Goal: Information Seeking & Learning: Understand process/instructions

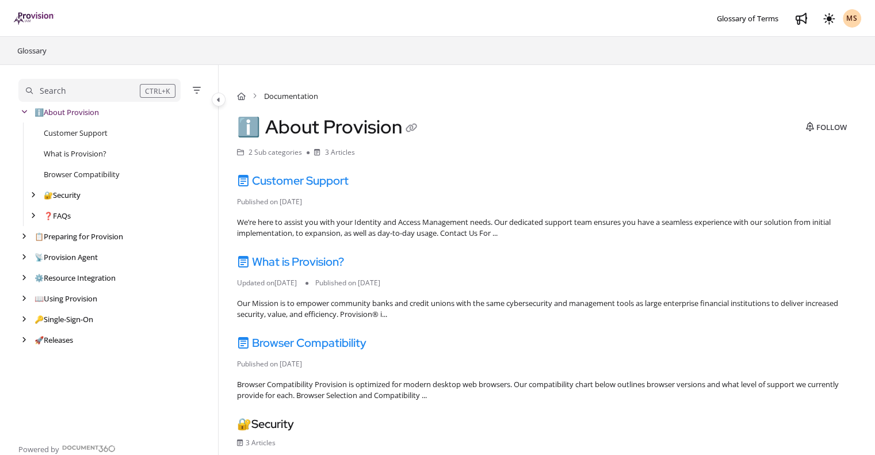
click at [23, 255] on icon "arrow" at bounding box center [24, 257] width 5 height 7
click at [72, 256] on link "📡 Provision Agent" at bounding box center [68, 257] width 66 height 12
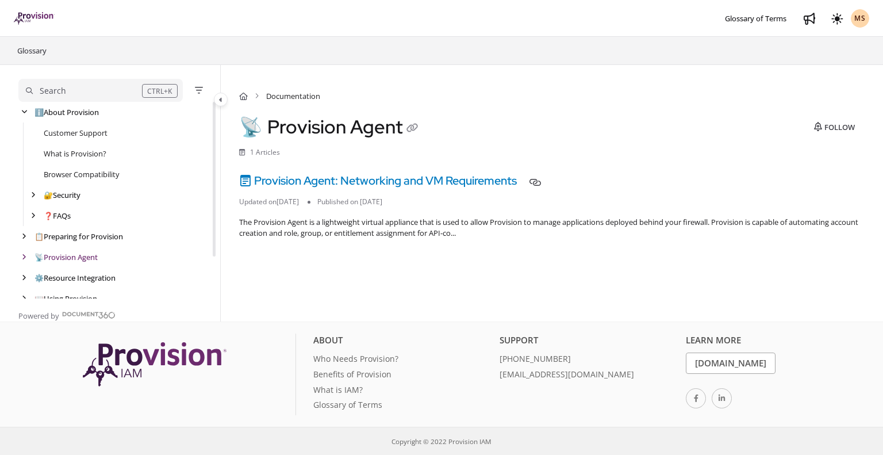
click at [401, 174] on link "Provision Agent: Networking and VM Requirements" at bounding box center [378, 180] width 278 height 15
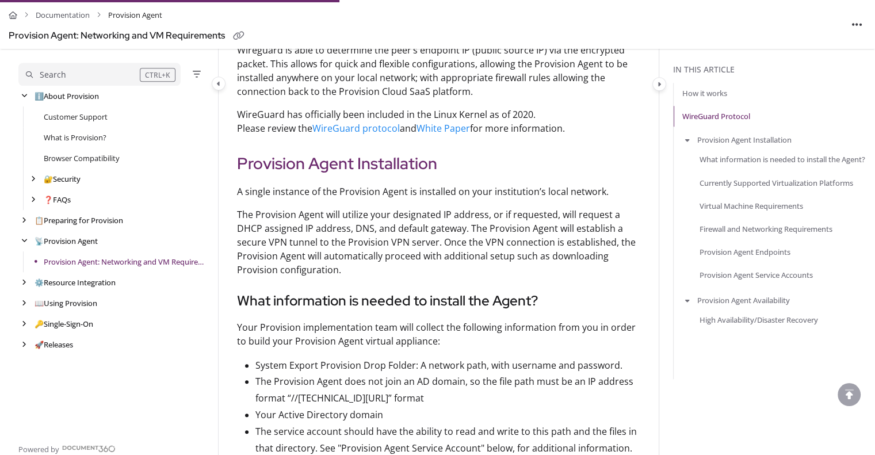
scroll to position [1208, 0]
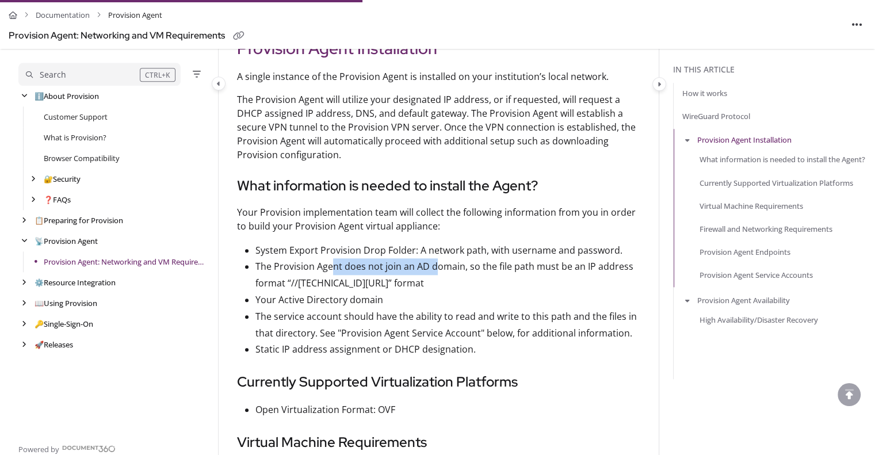
drag, startPoint x: 330, startPoint y: 248, endPoint x: 436, endPoint y: 249, distance: 106.4
click at [436, 258] on p "The Provision Agent does not join an AD domain, so the file path must be an IP …" at bounding box center [447, 274] width 384 height 33
drag, startPoint x: 386, startPoint y: 263, endPoint x: 304, endPoint y: 278, distance: 84.0
click at [382, 264] on p "The Provision Agent does not join an AD domain, so the file path must be an IP …" at bounding box center [447, 274] width 384 height 33
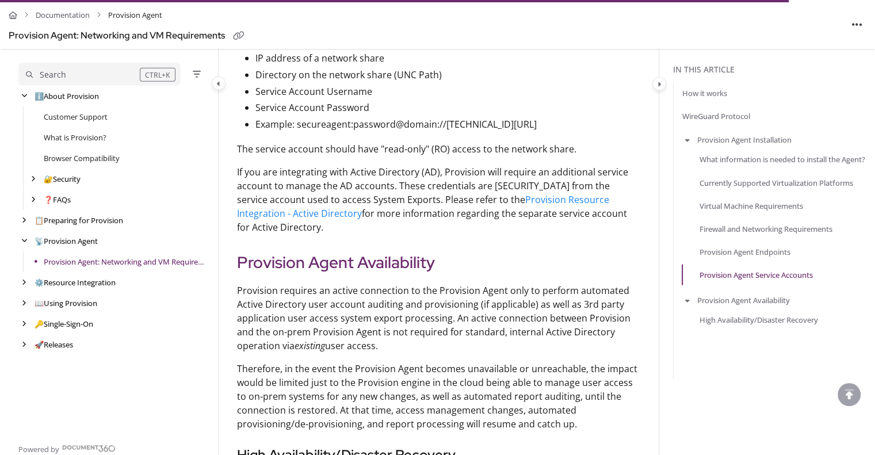
scroll to position [2703, 0]
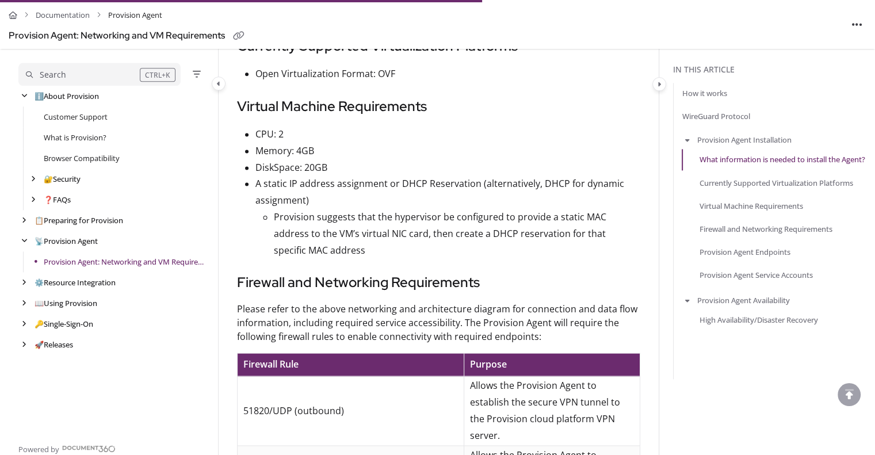
scroll to position [1610, 0]
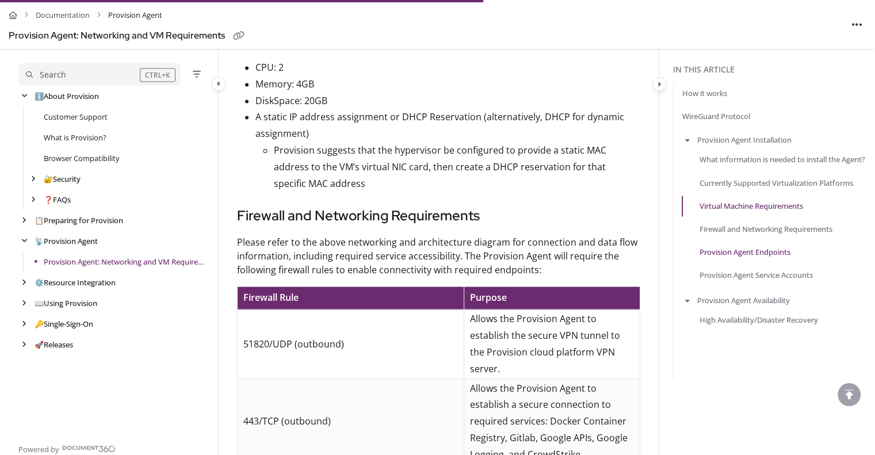
click at [740, 253] on link "Provision Agent Endpoints" at bounding box center [744, 252] width 91 height 12
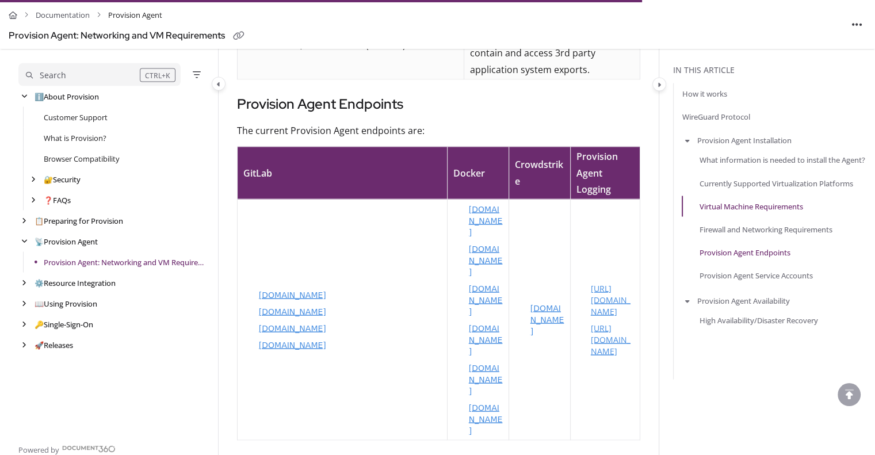
scroll to position [2160, 0]
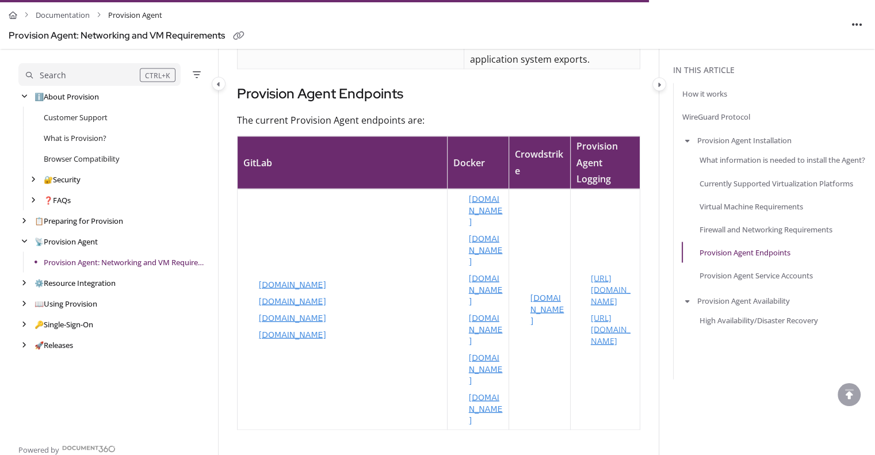
click at [608, 312] on u "[URL][DOMAIN_NAME]" at bounding box center [611, 329] width 40 height 34
click at [547, 292] on p "[DOMAIN_NAME]" at bounding box center [547, 309] width 35 height 35
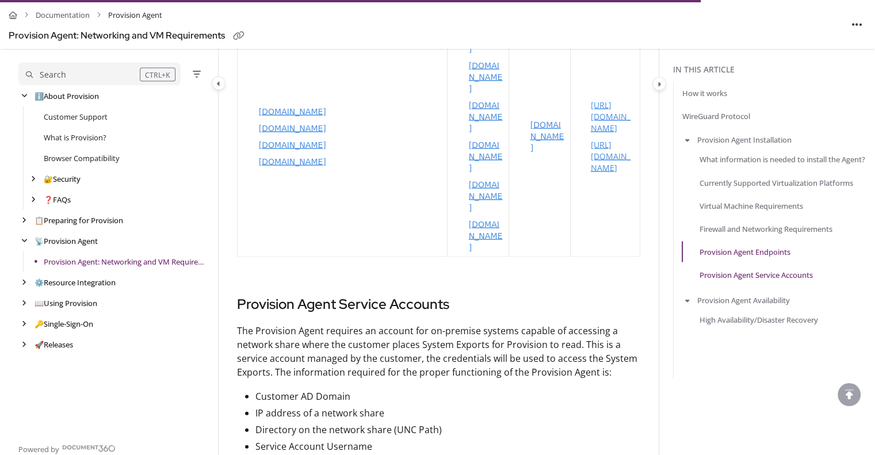
click at [747, 275] on link "Provision Agent Service Accounts" at bounding box center [755, 275] width 113 height 12
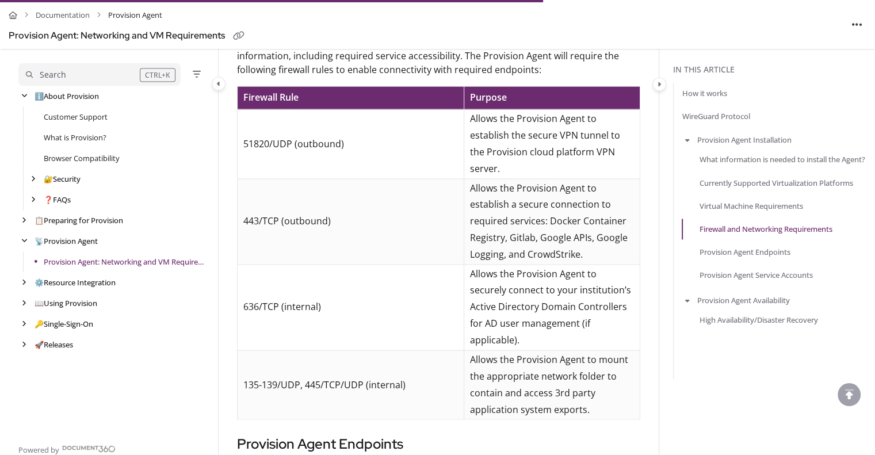
scroll to position [1808, 0]
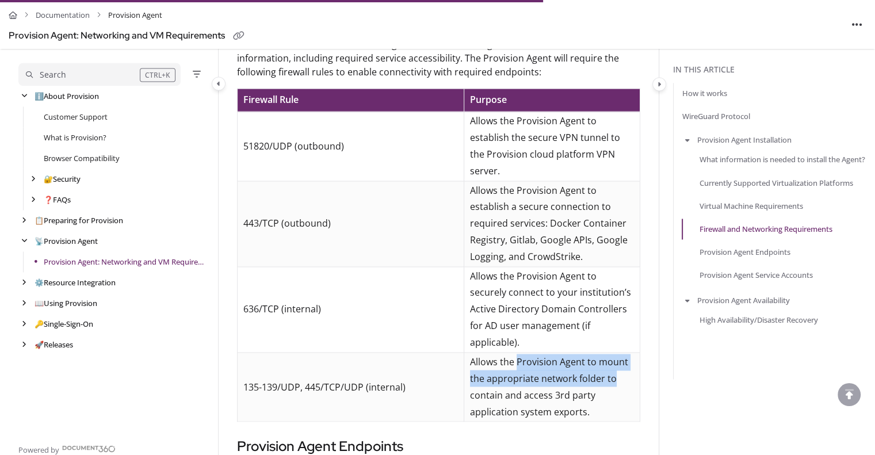
drag, startPoint x: 519, startPoint y: 332, endPoint x: 537, endPoint y: 356, distance: 30.4
click at [635, 352] on td "Allows the Provision Agent to mount the appropriate network folder to contain a…" at bounding box center [551, 386] width 175 height 69
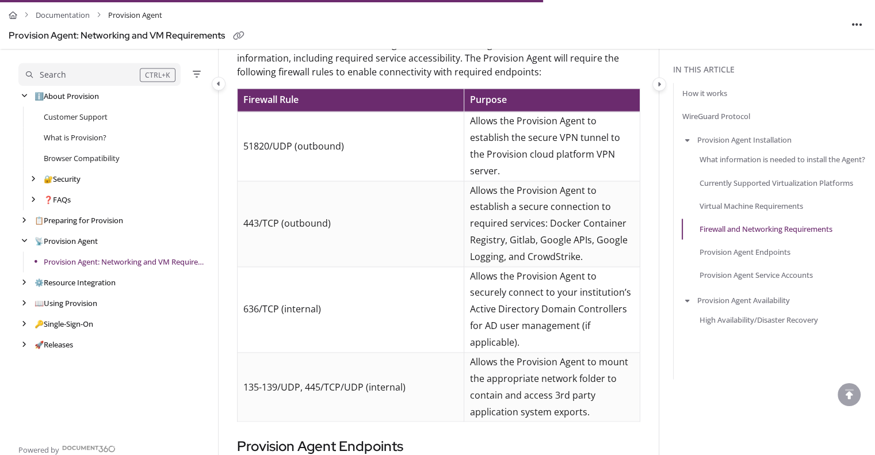
click at [534, 356] on p "Allows the Provision Agent to mount the appropriate network folder to contain a…" at bounding box center [551, 387] width 163 height 66
drag, startPoint x: 567, startPoint y: 347, endPoint x: 608, endPoint y: 358, distance: 42.8
click at [608, 358] on p "Allows the Provision Agent to mount the appropriate network folder to contain a…" at bounding box center [551, 387] width 163 height 66
click at [573, 366] on p "Allows the Provision Agent to mount the appropriate network folder to contain a…" at bounding box center [551, 387] width 163 height 66
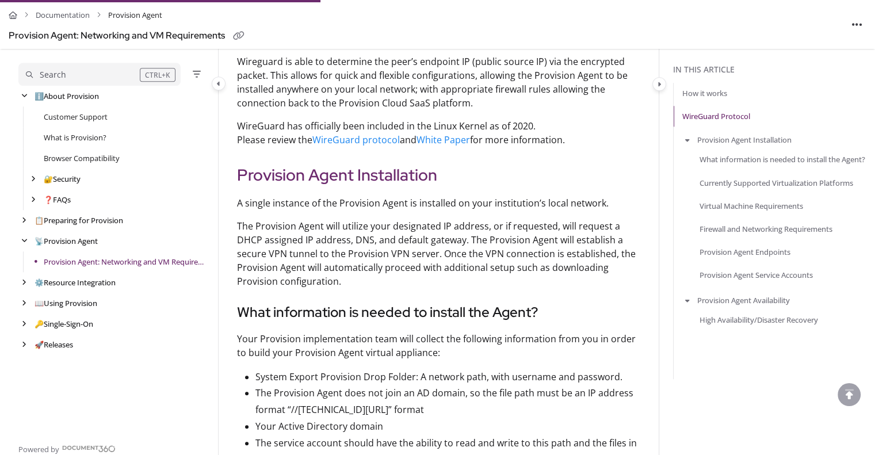
scroll to position [1060, 0]
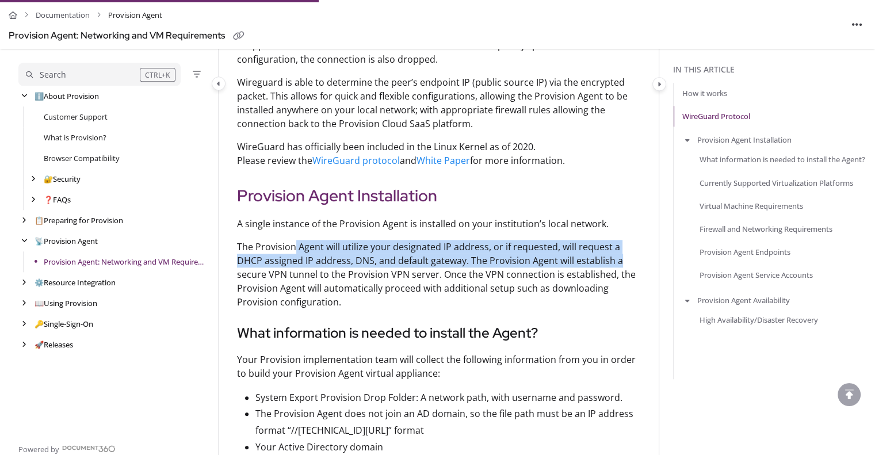
drag, startPoint x: 354, startPoint y: 225, endPoint x: 620, endPoint y: 243, distance: 266.3
click at [620, 243] on p "The Provision Agent will utilize your designated IP address, or if requested, w…" at bounding box center [438, 274] width 403 height 69
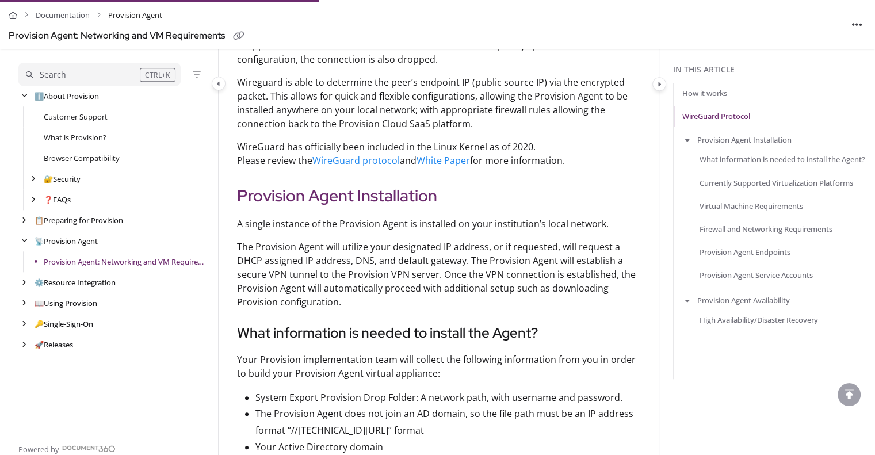
drag, startPoint x: 463, startPoint y: 262, endPoint x: 454, endPoint y: 263, distance: 9.4
click at [463, 262] on p "The Provision Agent will utilize your designated IP address, or if requested, w…" at bounding box center [438, 274] width 403 height 69
click at [445, 257] on p "The Provision Agent will utilize your designated IP address, or if requested, w…" at bounding box center [438, 274] width 403 height 69
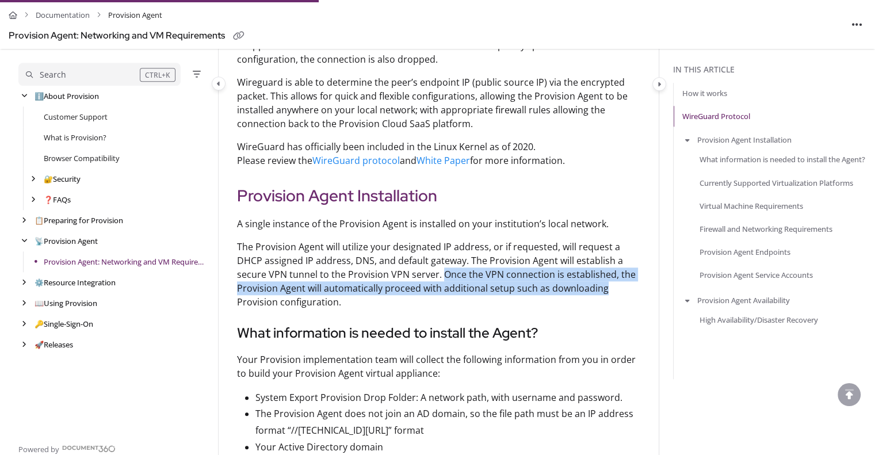
drag, startPoint x: 440, startPoint y: 259, endPoint x: 635, endPoint y: 270, distance: 195.8
click at [635, 270] on p "The Provision Agent will utilize your designated IP address, or if requested, w…" at bounding box center [438, 274] width 403 height 69
click at [556, 278] on p "The Provision Agent will utilize your designated IP address, or if requested, w…" at bounding box center [438, 274] width 403 height 69
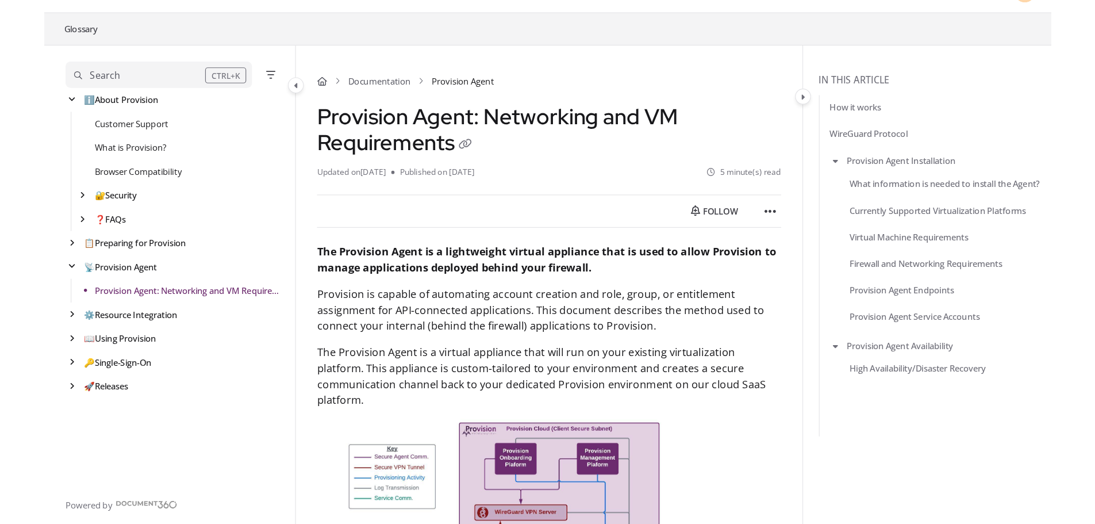
scroll to position [0, 0]
